Goal: Task Accomplishment & Management: Manage account settings

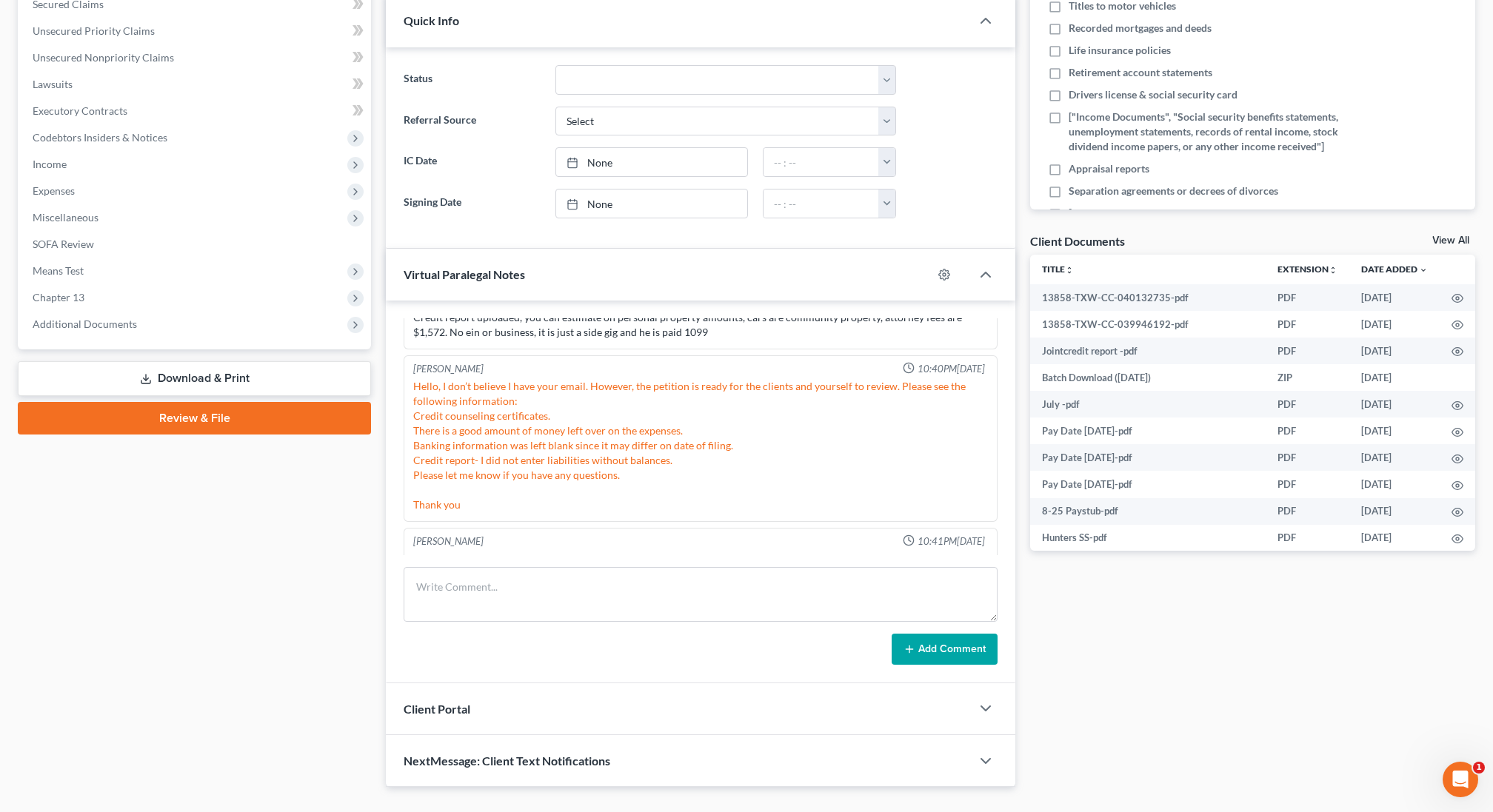
scroll to position [1313, 0]
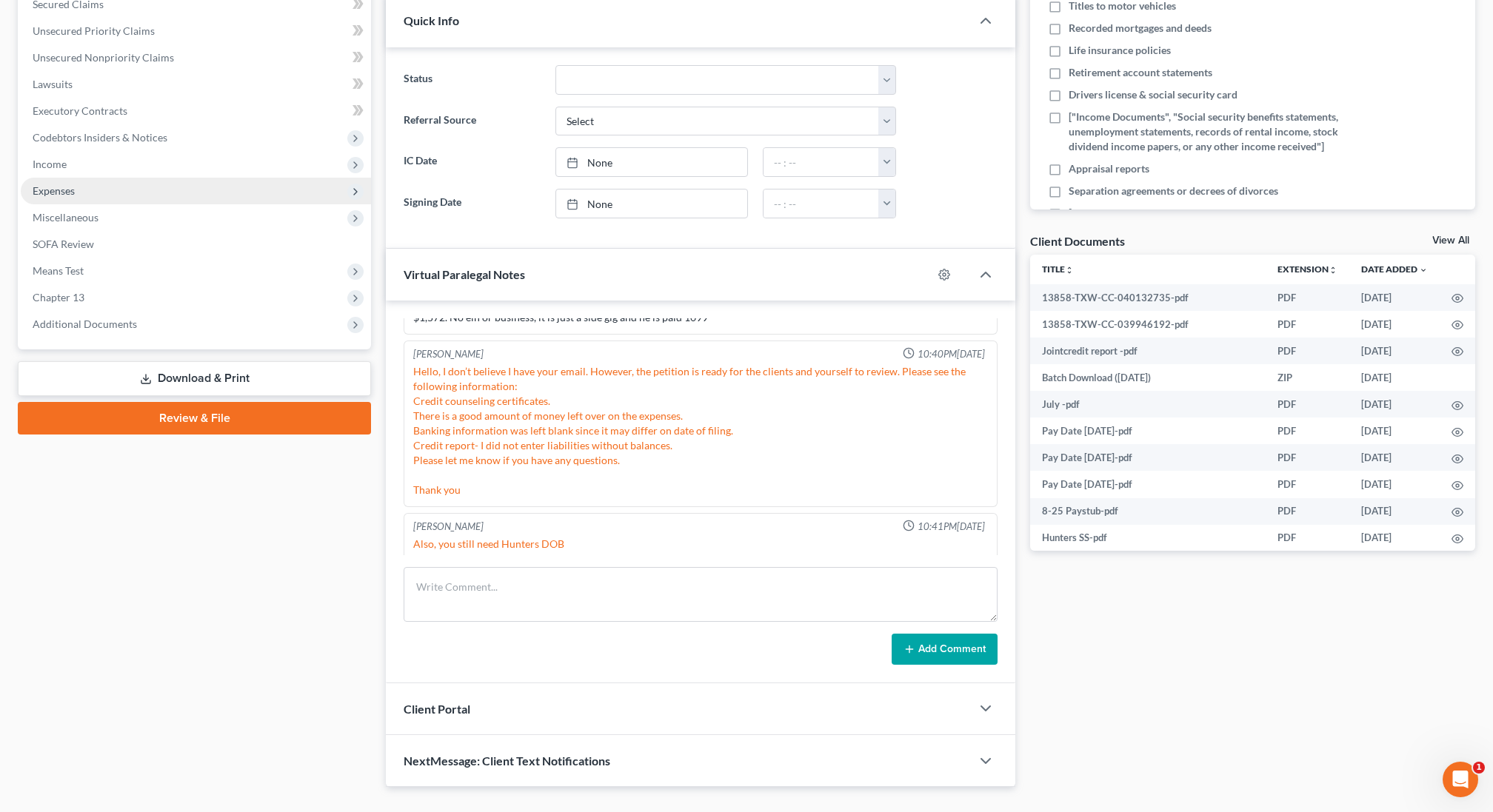
click at [94, 190] on span "Expenses" at bounding box center [196, 191] width 350 height 27
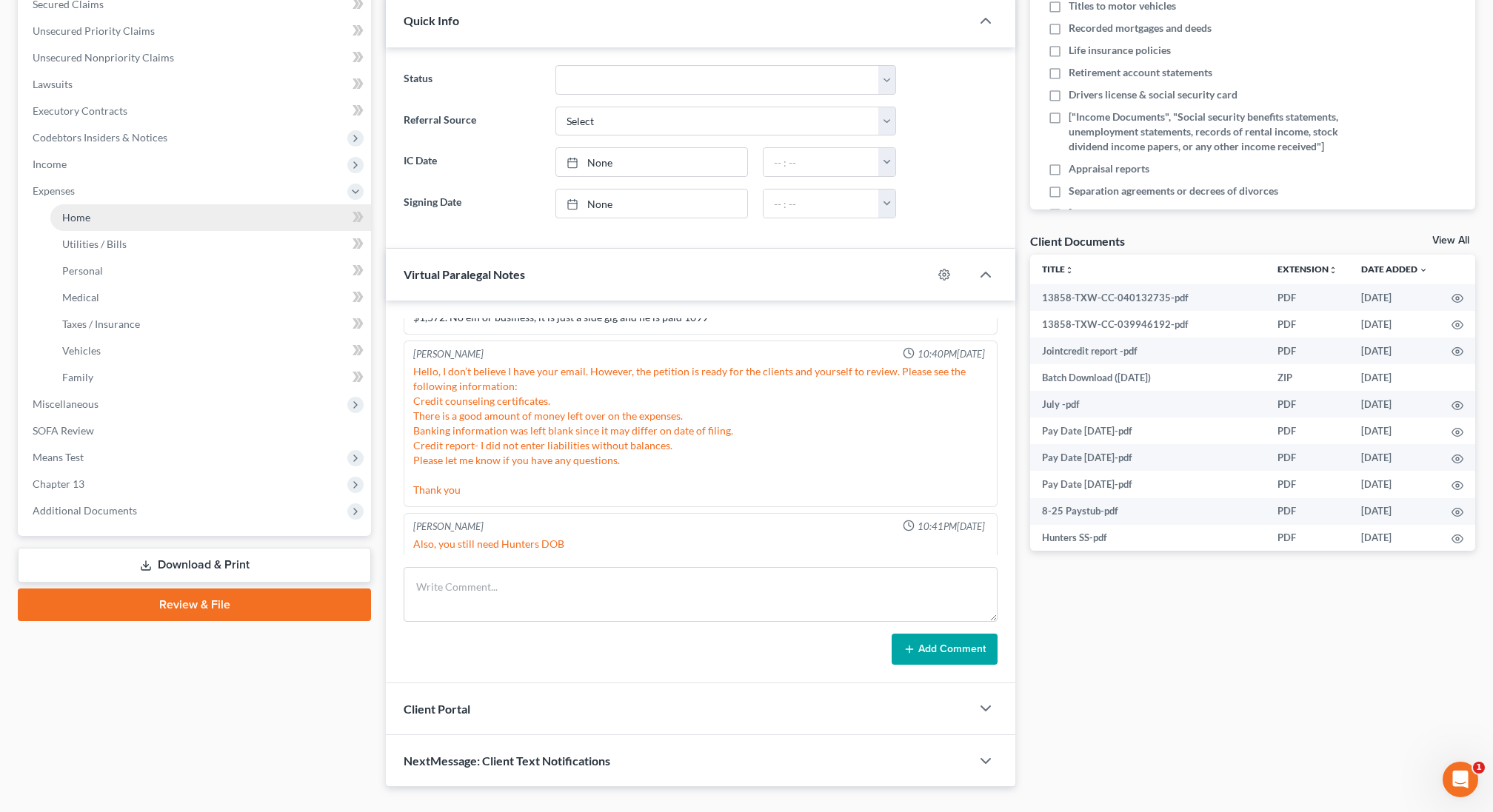
click at [94, 217] on link "Home" at bounding box center [210, 217] width 320 height 27
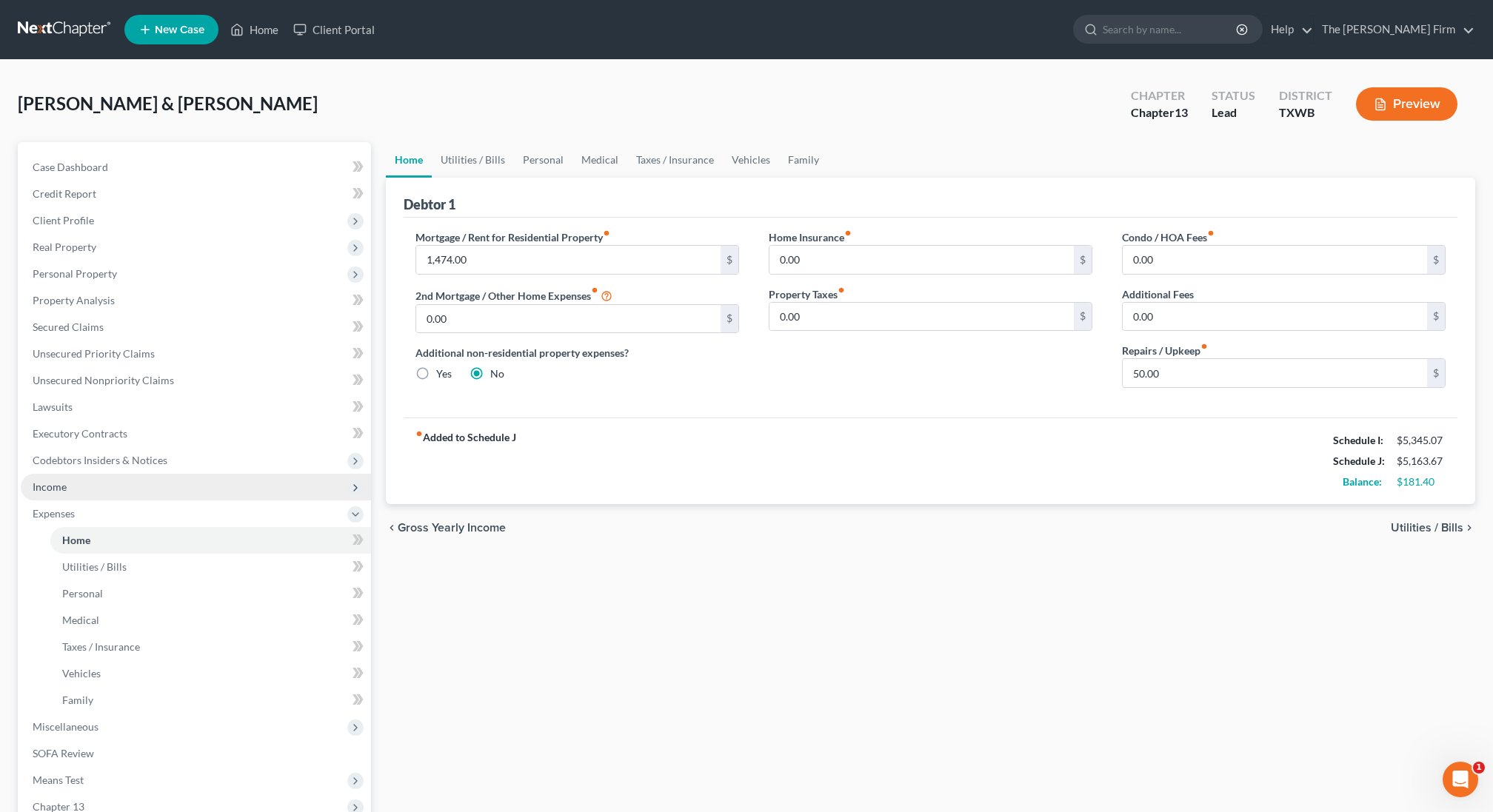
click at [125, 481] on span "Income" at bounding box center [196, 487] width 350 height 27
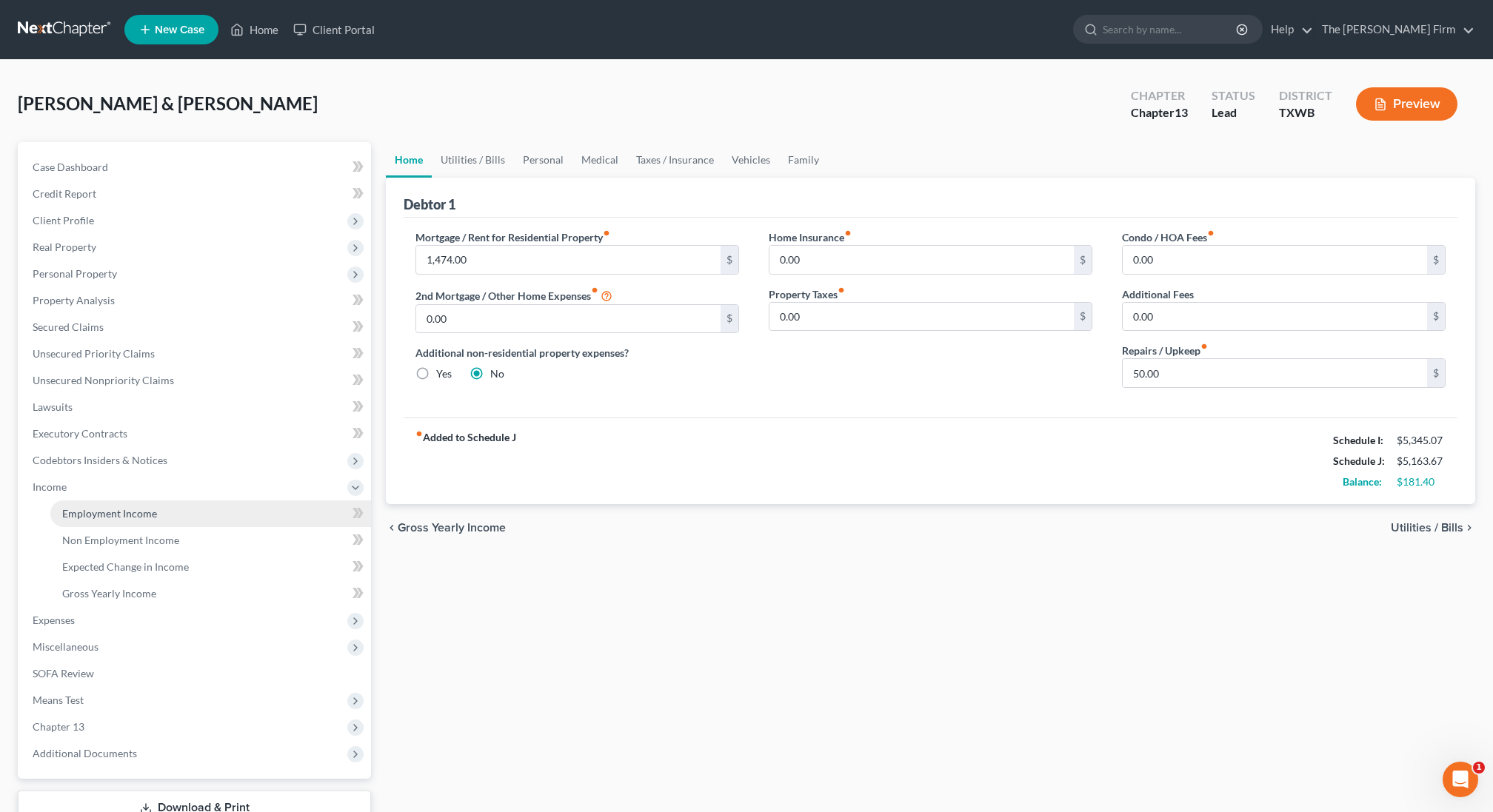
click at [105, 519] on link "Employment Income" at bounding box center [210, 513] width 320 height 27
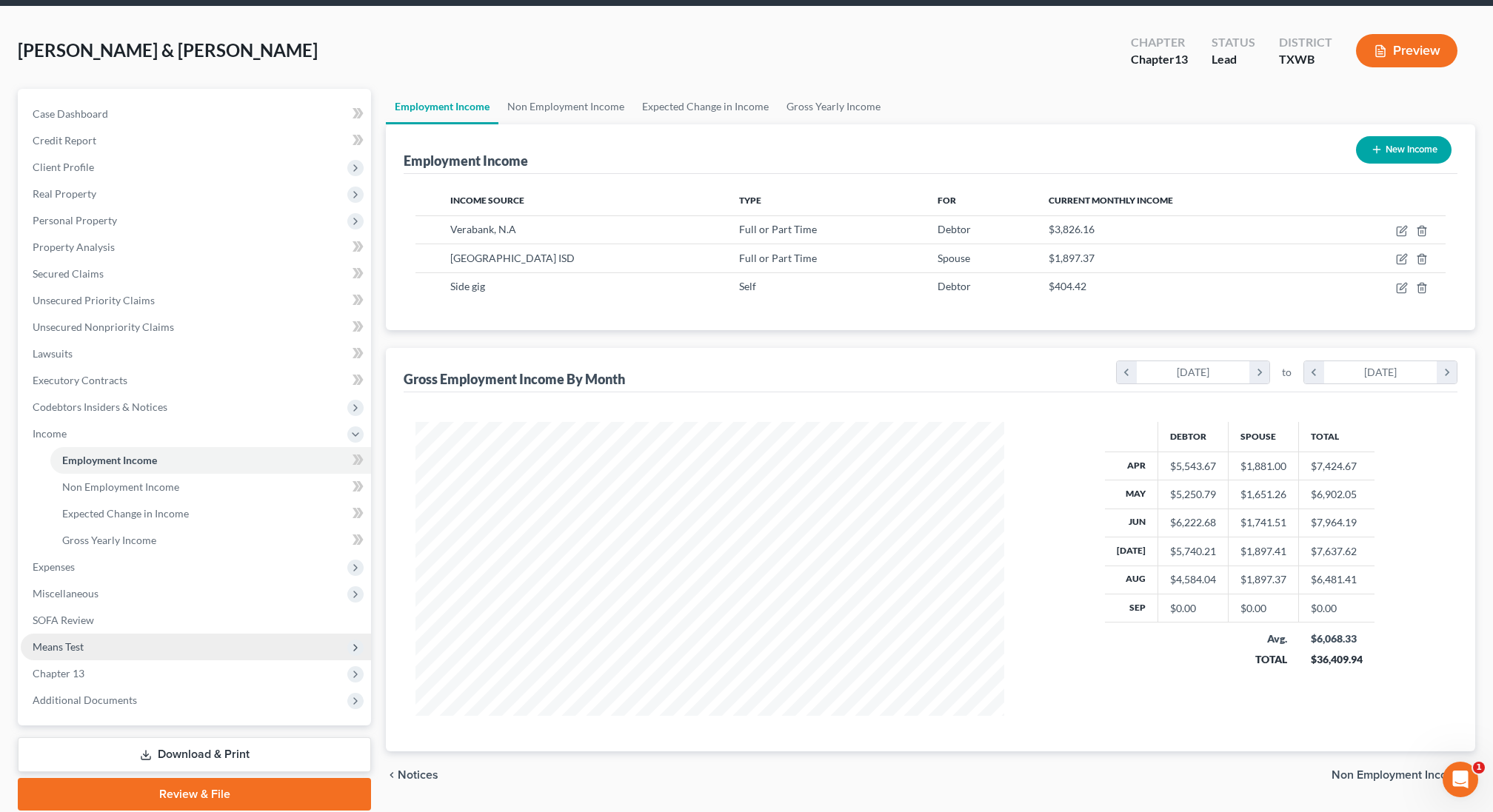
scroll to position [106, 0]
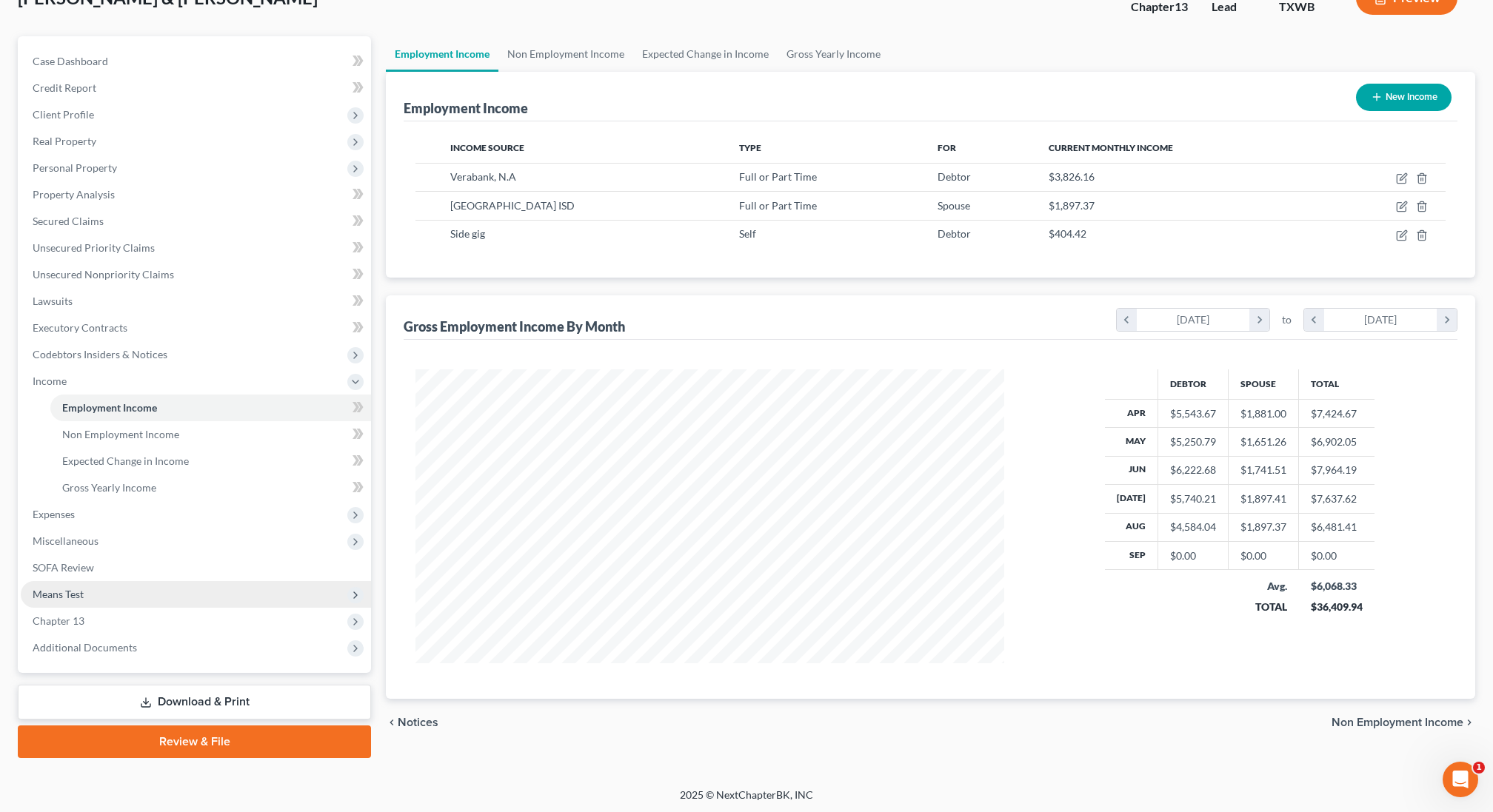
click at [109, 593] on span "Means Test" at bounding box center [196, 594] width 350 height 27
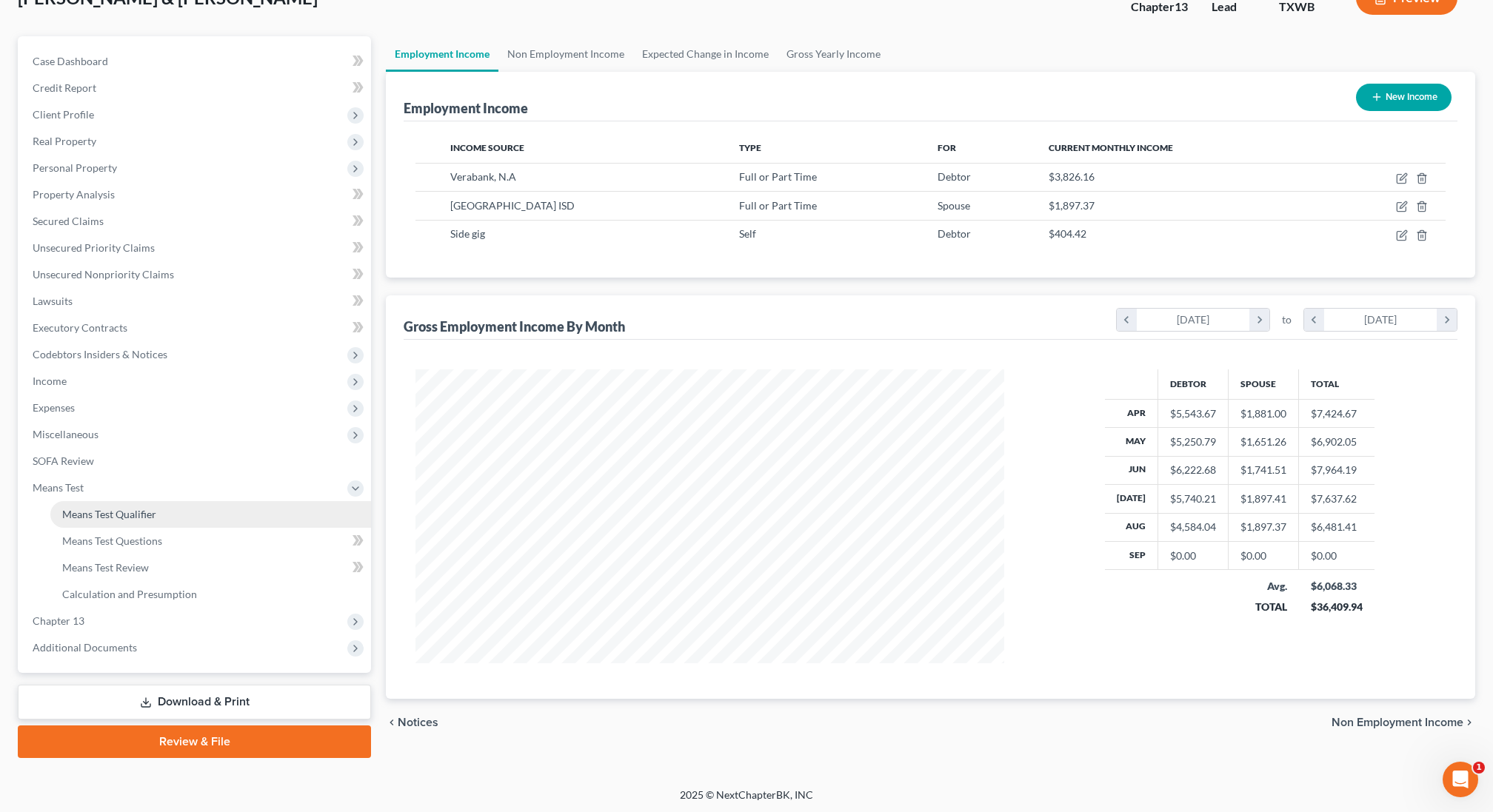
click at [108, 510] on span "Means Test Qualifier" at bounding box center [109, 514] width 94 height 13
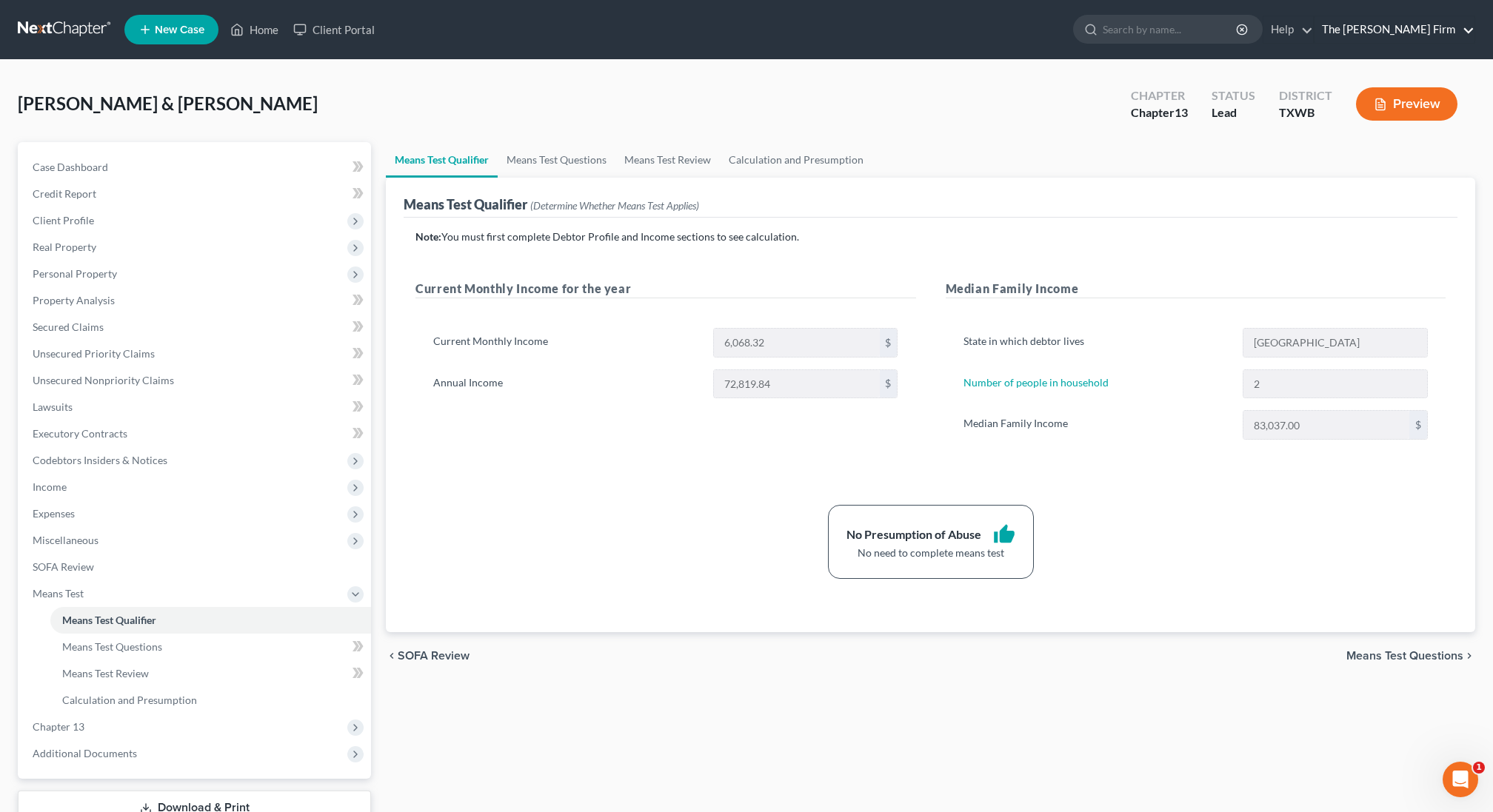
click at [1411, 31] on link "The [PERSON_NAME] Firm" at bounding box center [1394, 29] width 160 height 27
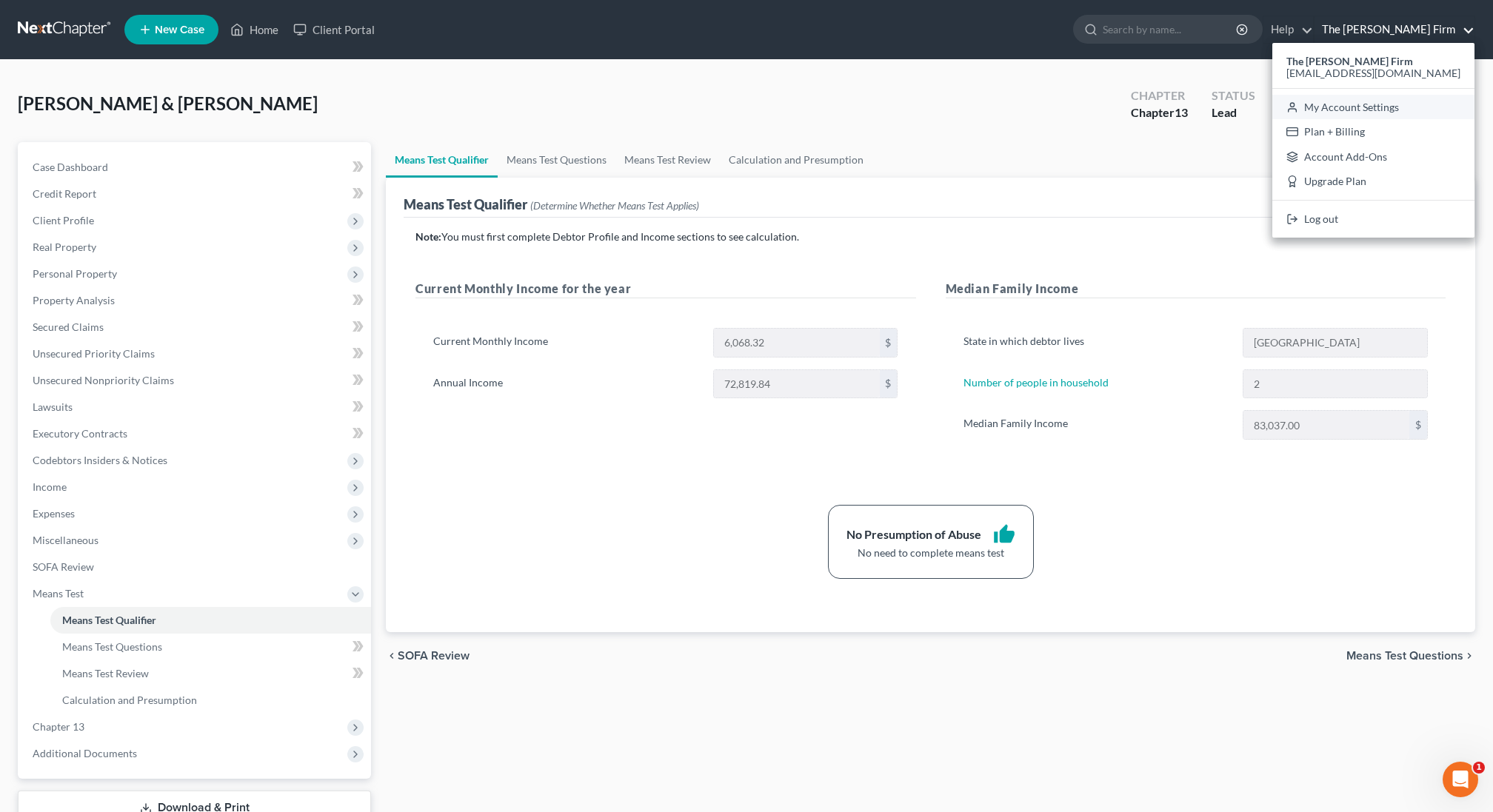
click at [1377, 100] on link "My Account Settings" at bounding box center [1373, 106] width 202 height 25
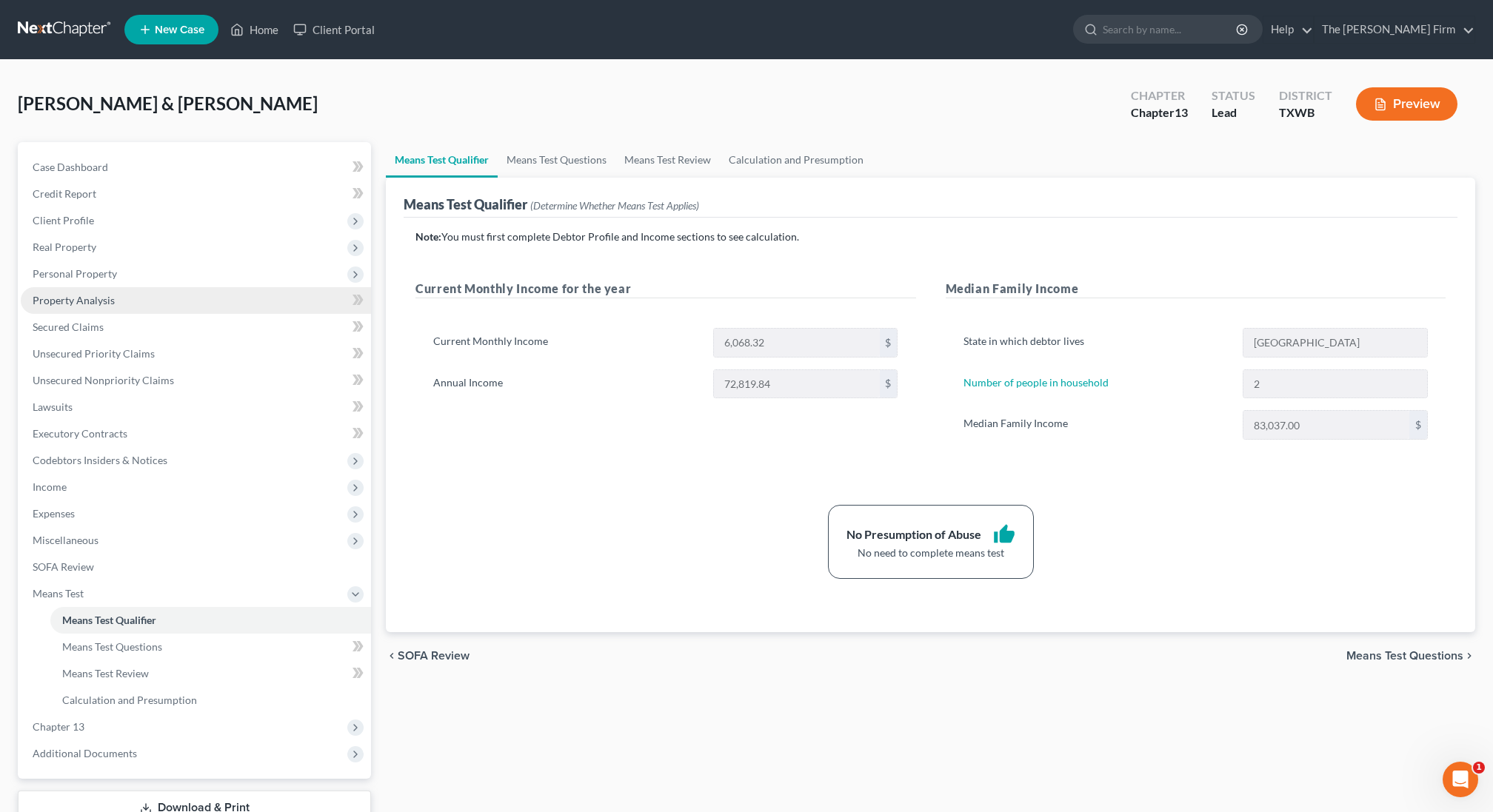
select select "24"
select select "45"
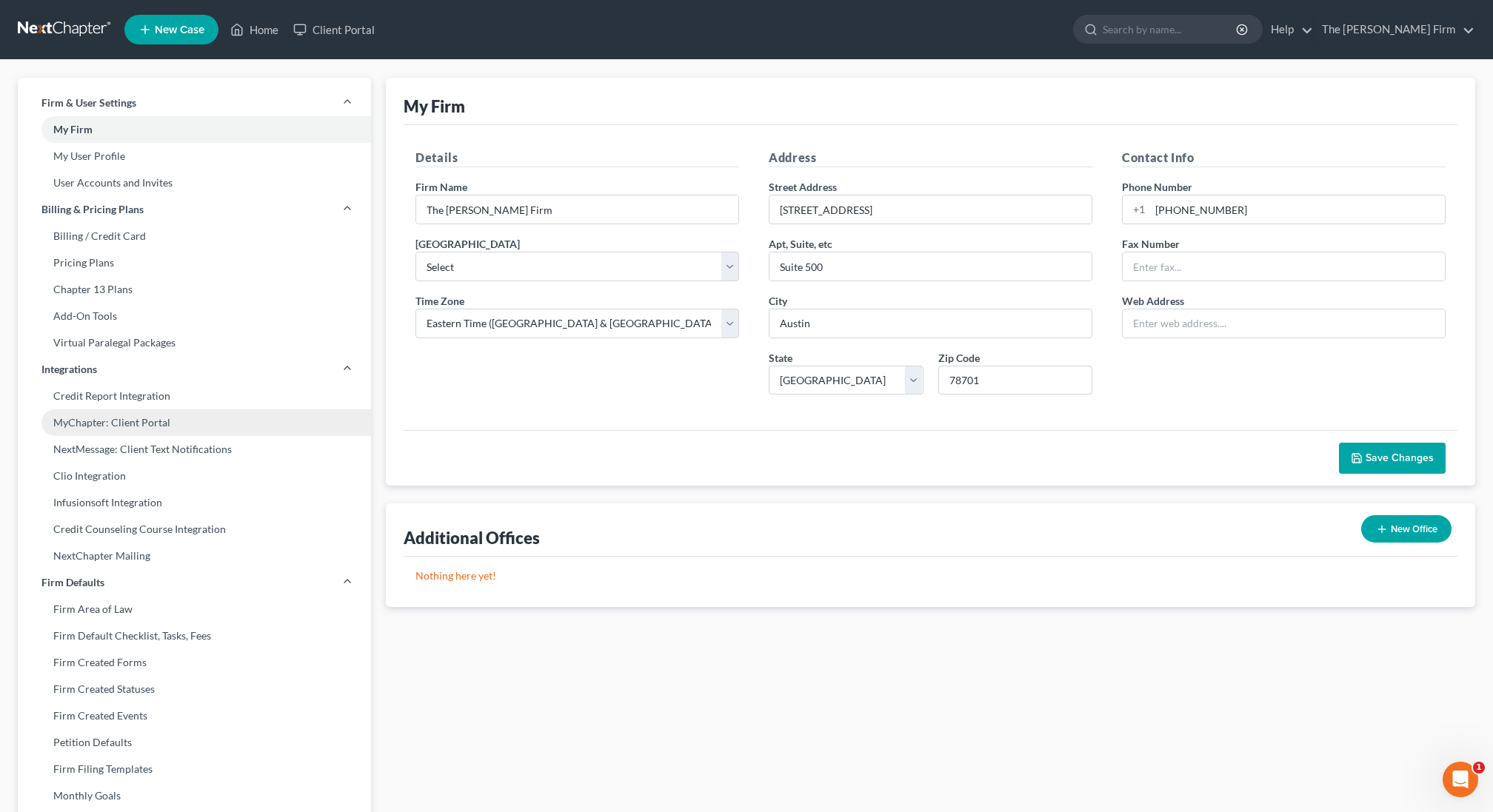
click at [121, 424] on link "MyChapter: Client Portal" at bounding box center [194, 422] width 353 height 27
